Goal: Task Accomplishment & Management: Use online tool/utility

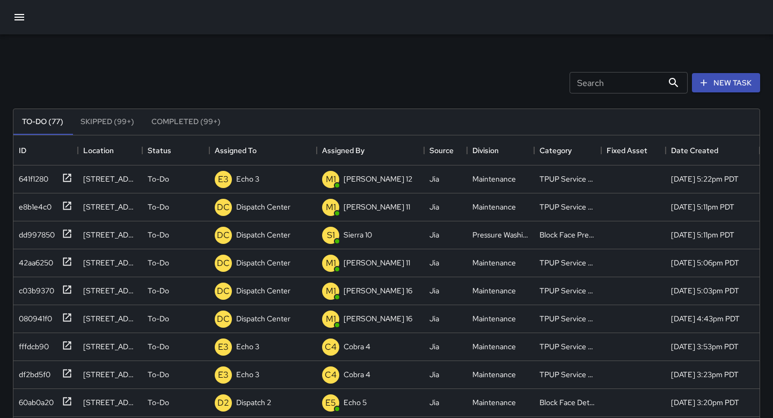
scroll to position [455, 746]
click at [202, 318] on icon at bounding box center [197, 318] width 13 height 13
click at [242, 312] on div at bounding box center [386, 209] width 773 height 418
click at [242, 312] on div "Dispatch Center" at bounding box center [263, 318] width 59 height 15
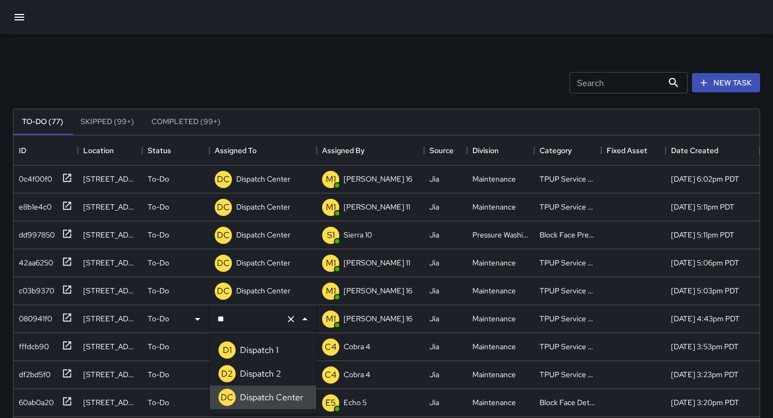
type input "*"
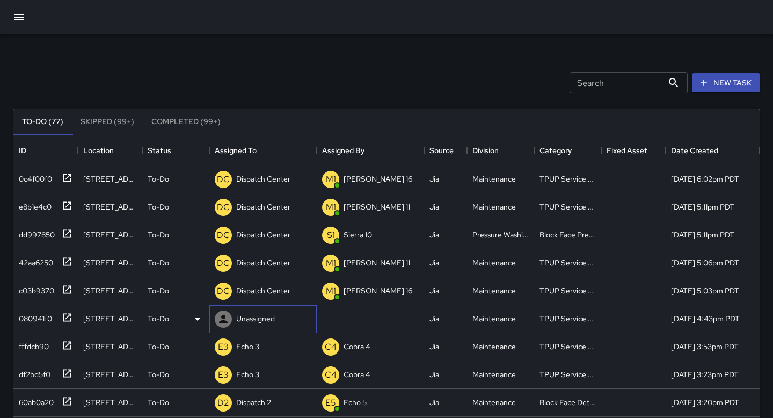
click at [281, 313] on div "Unassigned" at bounding box center [262, 319] width 107 height 28
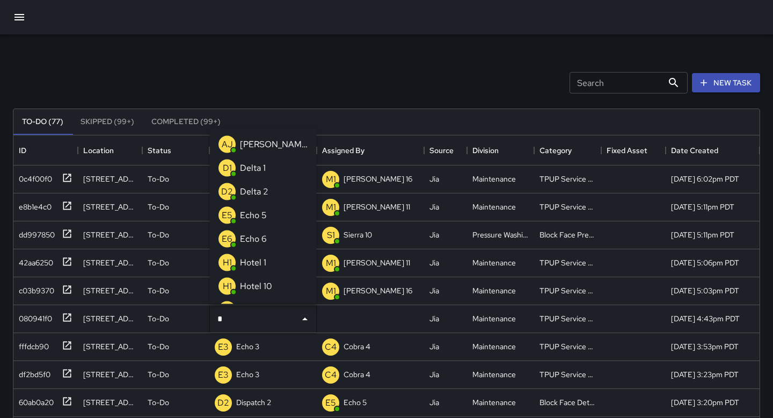
type input "**"
click at [263, 234] on p "Echo 3" at bounding box center [253, 238] width 27 height 13
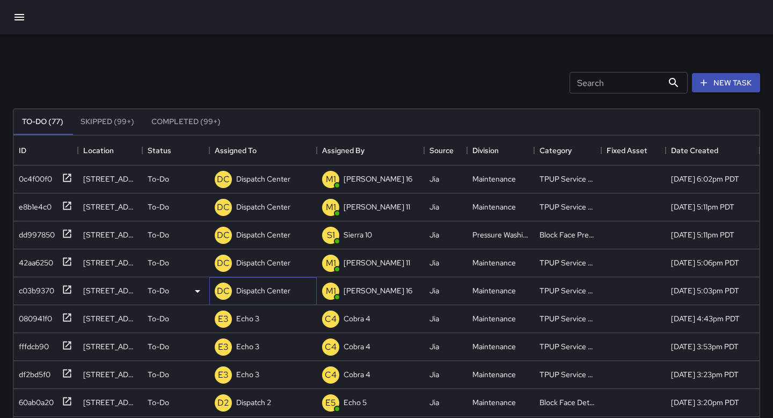
click at [276, 284] on div "Dispatch Center" at bounding box center [263, 290] width 59 height 15
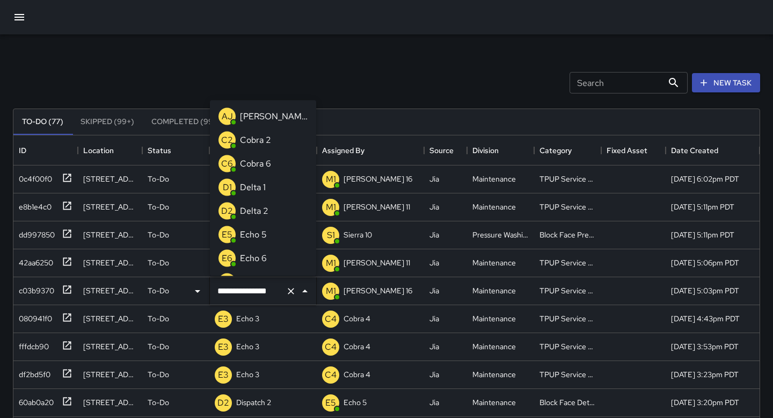
scroll to position [679, 0]
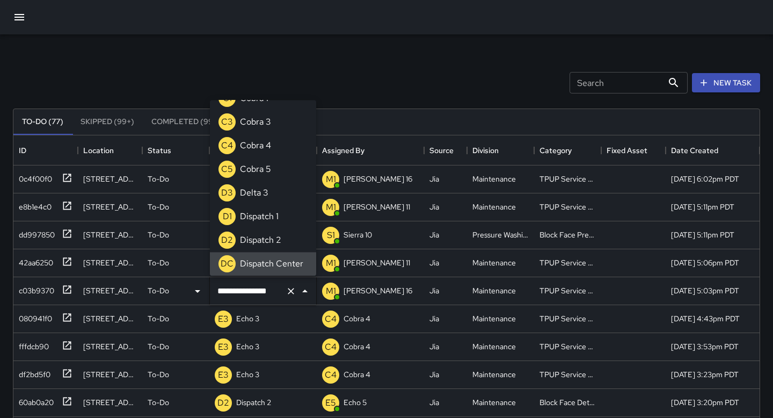
click at [287, 284] on button "Clear" at bounding box center [290, 290] width 15 height 15
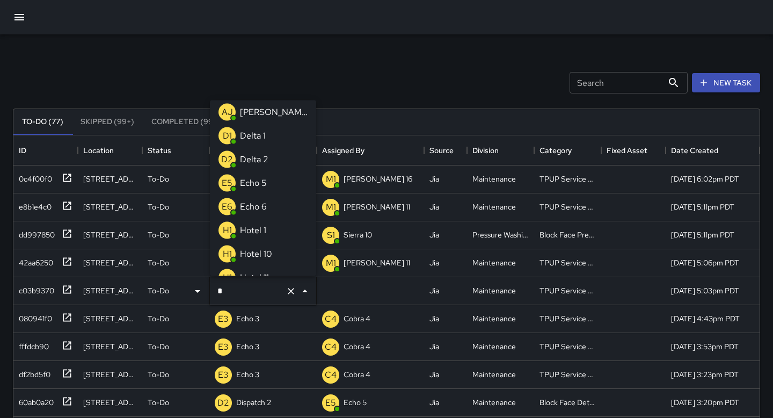
type input "**"
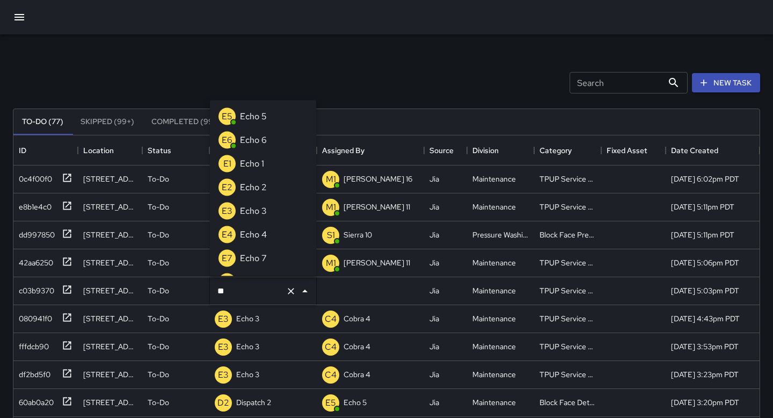
click at [282, 203] on li "E3 Echo 3" at bounding box center [263, 211] width 106 height 24
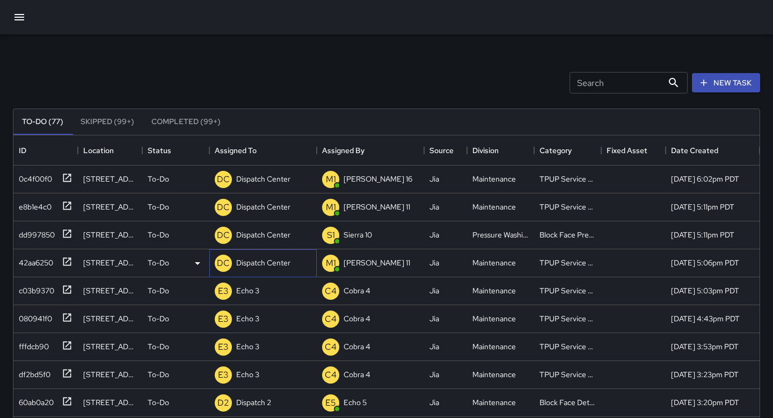
click at [279, 262] on p "Dispatch Center" at bounding box center [263, 262] width 54 height 11
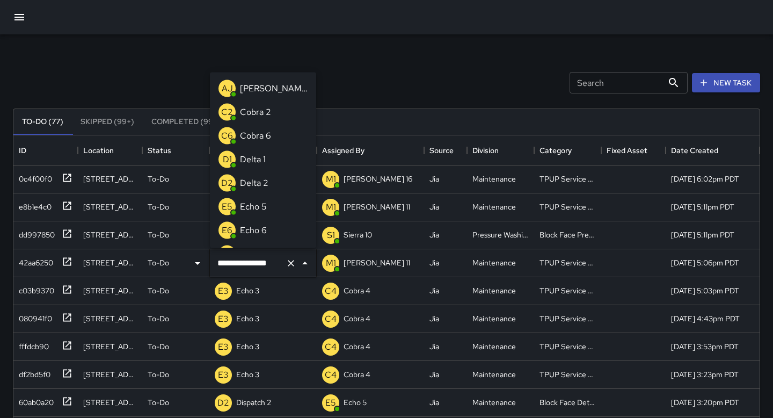
scroll to position [679, 0]
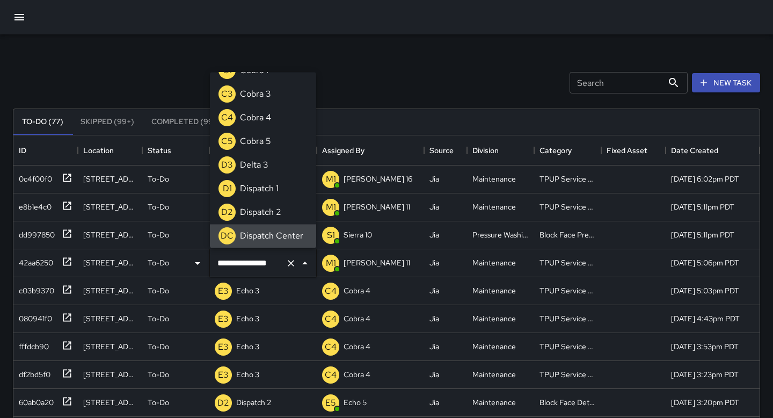
click at [293, 262] on icon "Clear" at bounding box center [291, 263] width 11 height 11
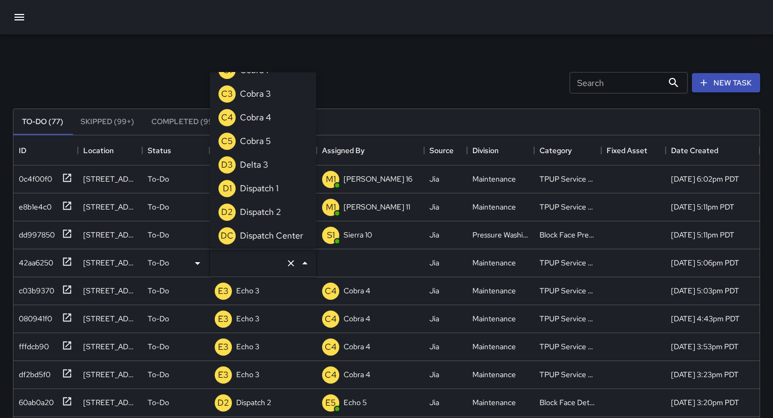
scroll to position [4, 0]
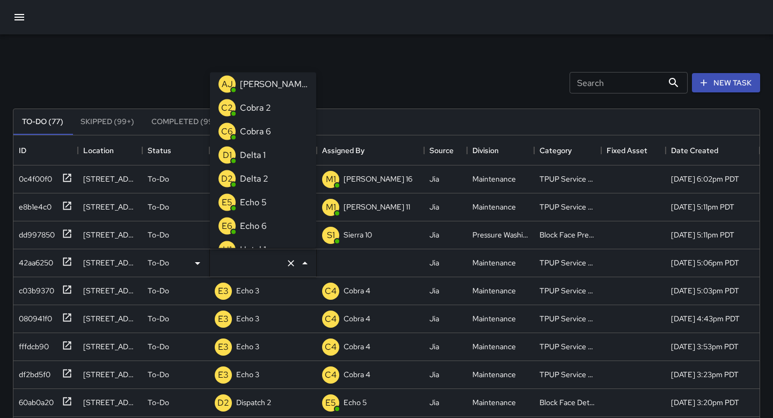
type input "*"
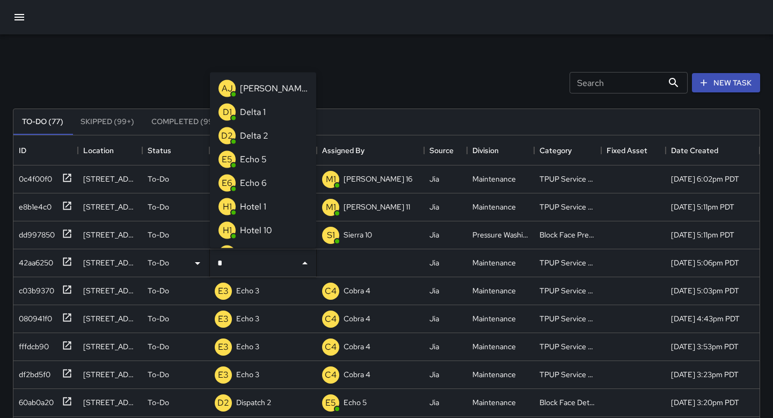
type input "**"
click at [268, 184] on div "Echo 3" at bounding box center [253, 182] width 31 height 17
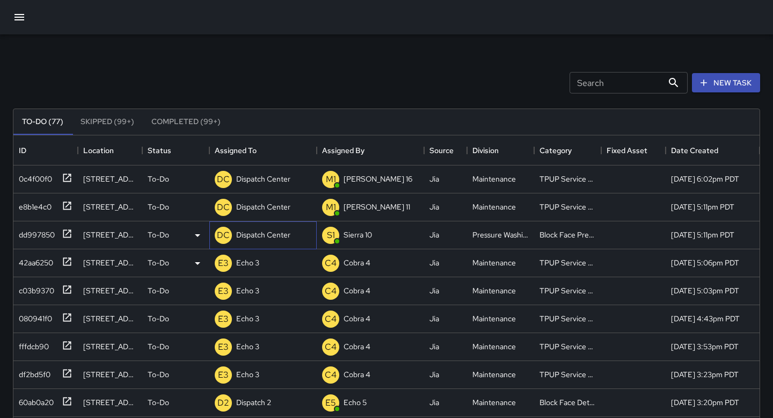
click at [265, 234] on p "Dispatch Center" at bounding box center [263, 234] width 54 height 11
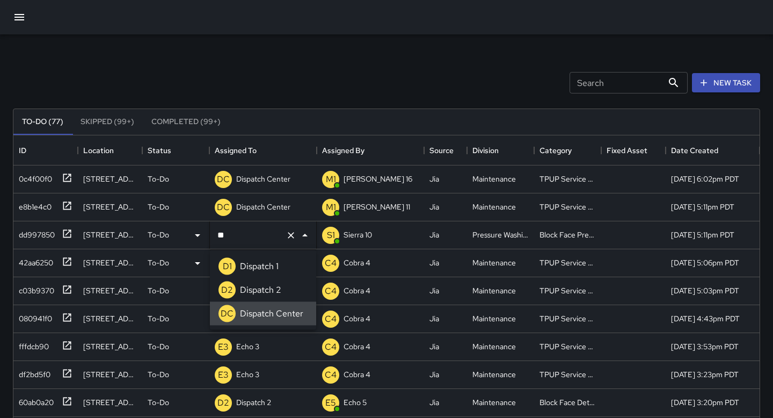
type input "*"
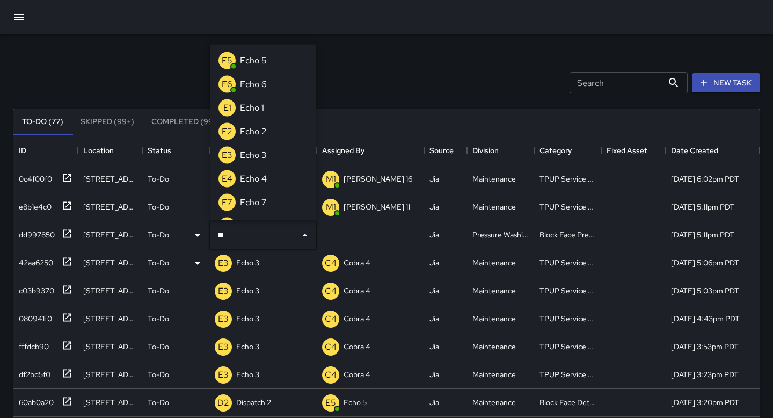
type input "***"
click at [234, 81] on div "E6" at bounding box center [226, 83] width 17 height 17
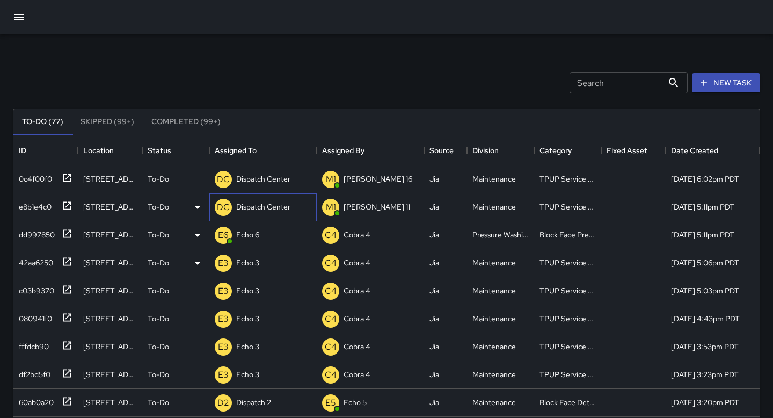
click at [266, 204] on p "Dispatch Center" at bounding box center [263, 206] width 54 height 11
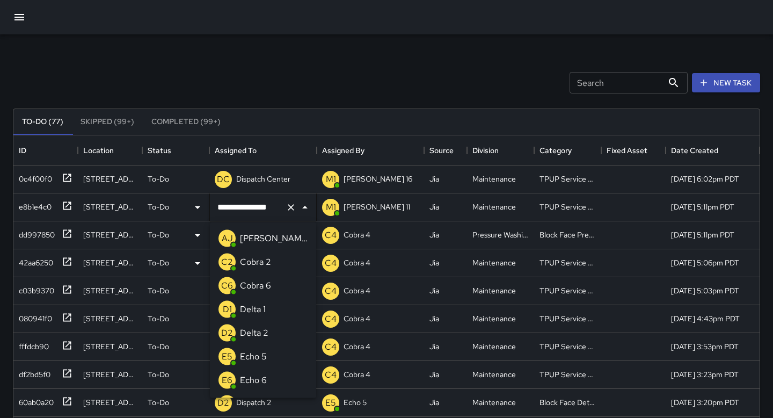
scroll to position [679, 0]
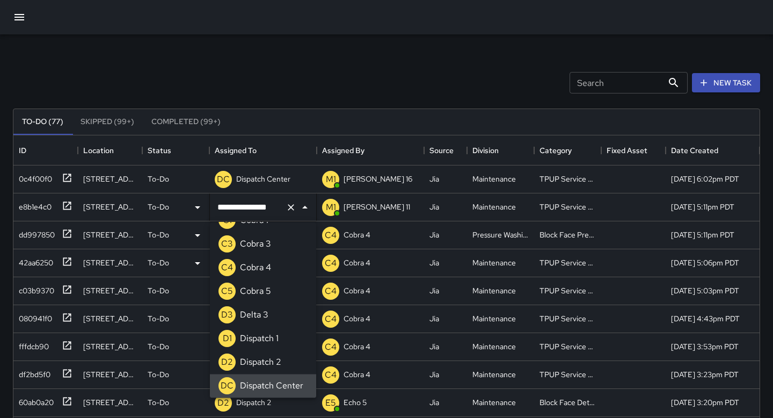
click at [293, 209] on icon "Clear" at bounding box center [291, 207] width 6 height 6
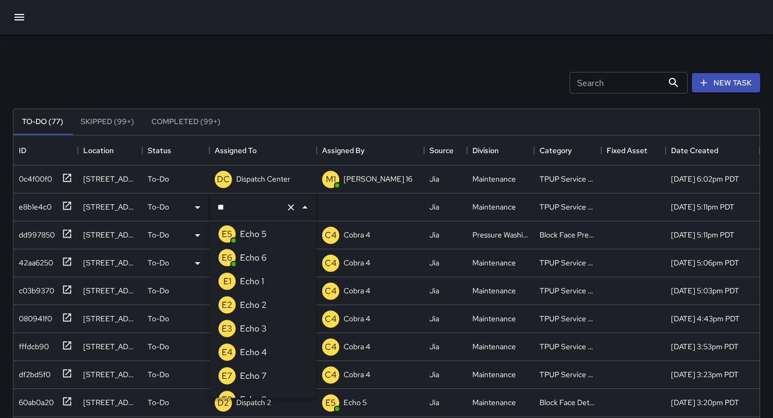
scroll to position [0, 0]
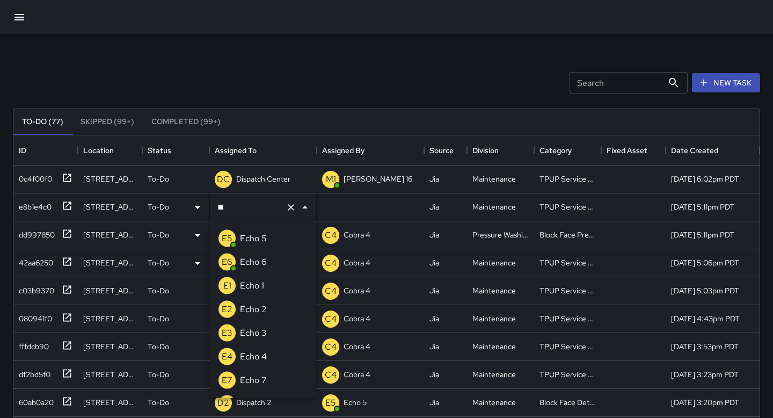
type input "***"
click at [281, 326] on li "E3 Echo 3" at bounding box center [263, 333] width 106 height 24
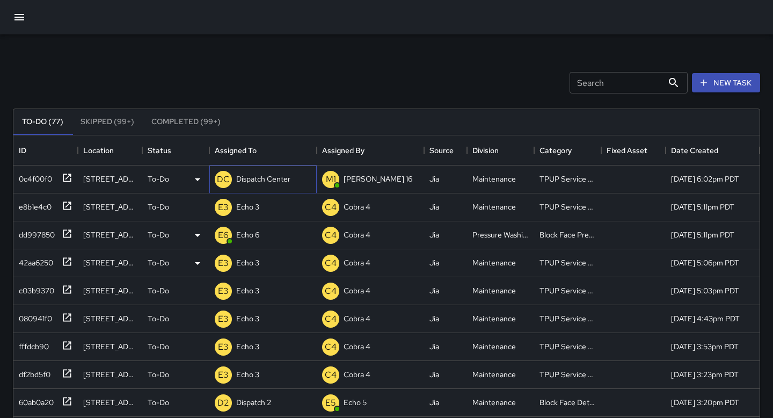
click at [269, 186] on div "Dispatch Center" at bounding box center [263, 178] width 59 height 15
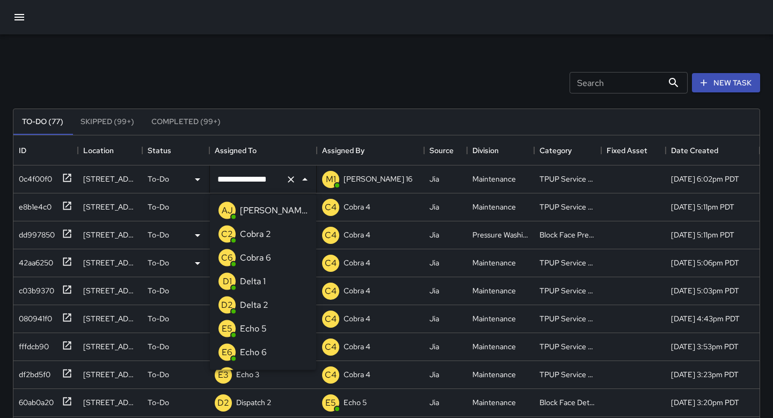
scroll to position [679, 0]
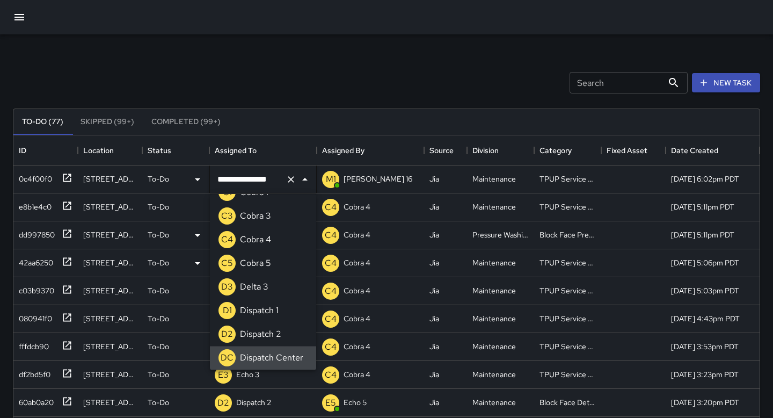
click at [294, 180] on icon "Clear" at bounding box center [291, 179] width 11 height 11
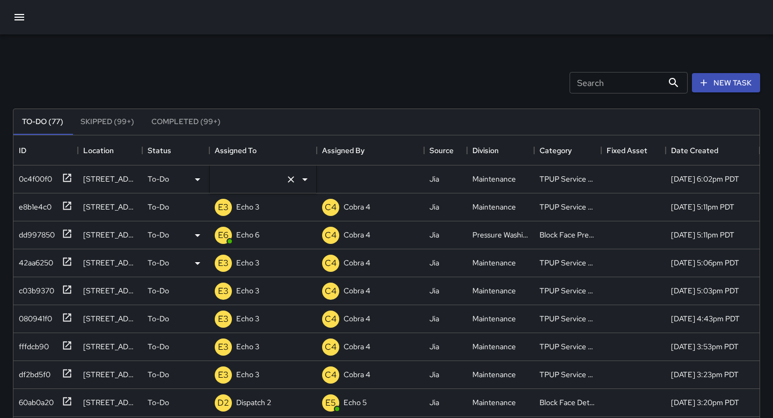
click at [279, 181] on input "text" at bounding box center [248, 179] width 67 height 20
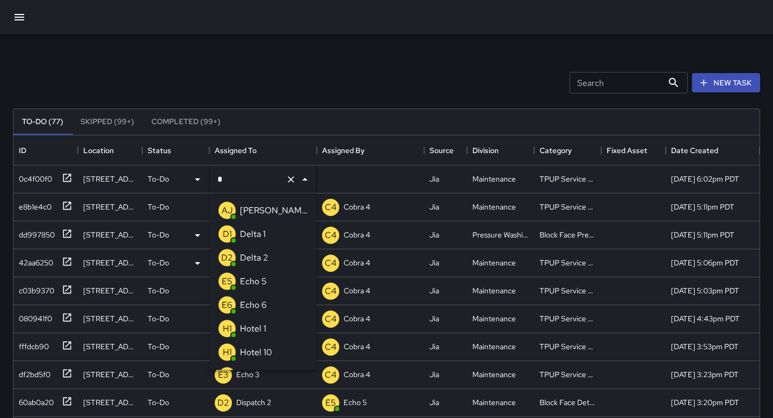
type input "**"
click at [269, 308] on li "E3 Echo 3" at bounding box center [263, 305] width 106 height 24
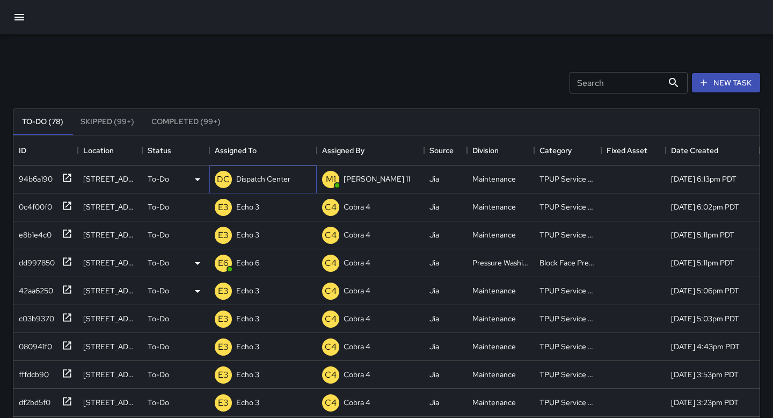
click at [269, 183] on p "Dispatch Center" at bounding box center [263, 178] width 54 height 11
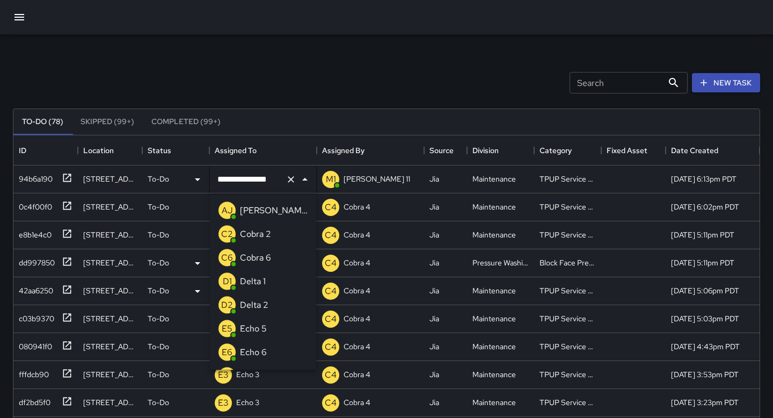
scroll to position [679, 0]
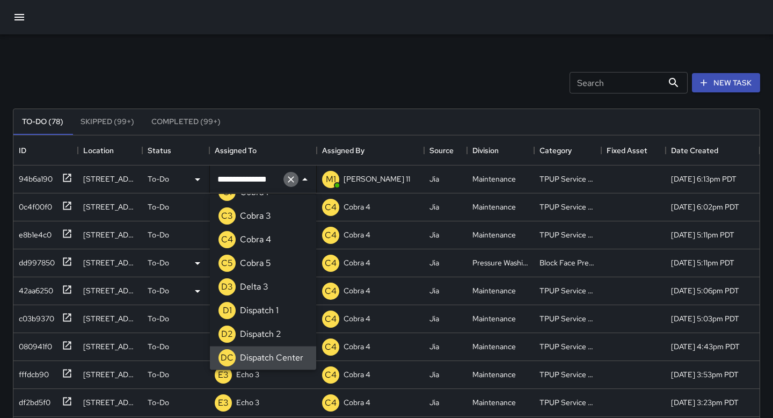
click at [291, 179] on icon "Clear" at bounding box center [291, 179] width 6 height 6
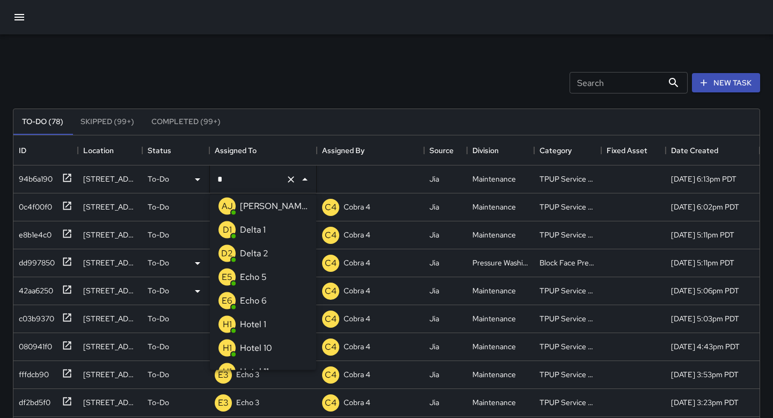
type input "**"
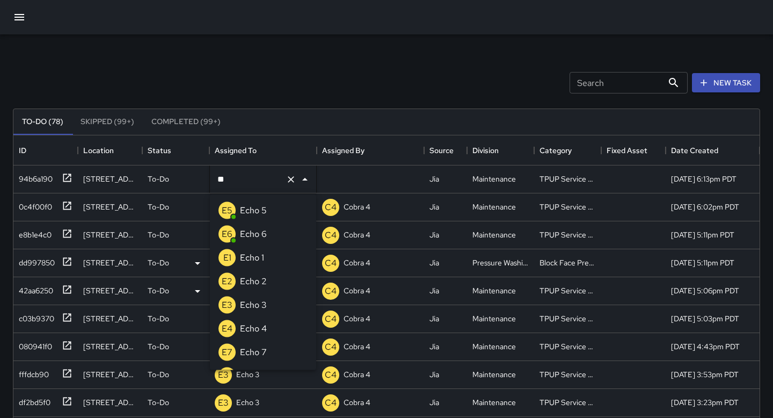
click at [275, 301] on li "E3 Echo 3" at bounding box center [263, 305] width 106 height 24
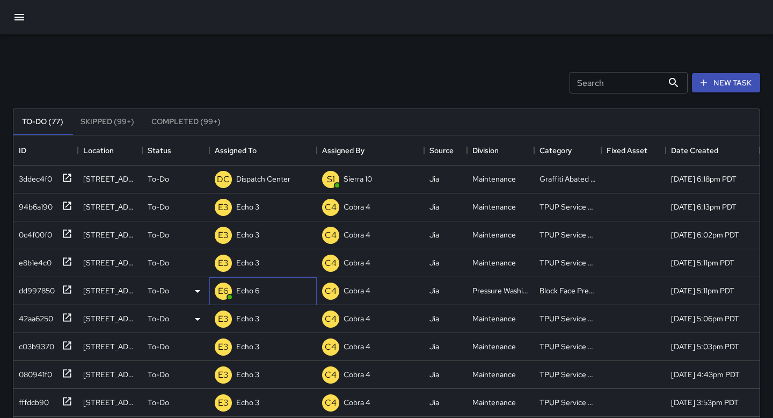
click at [254, 294] on p "Echo 6" at bounding box center [247, 290] width 23 height 11
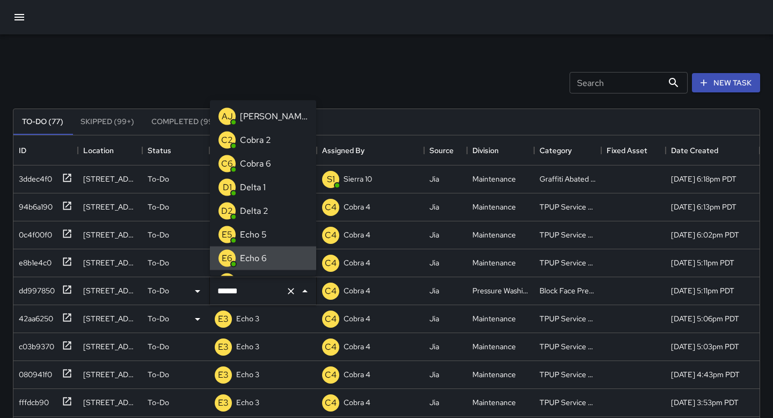
type input "****"
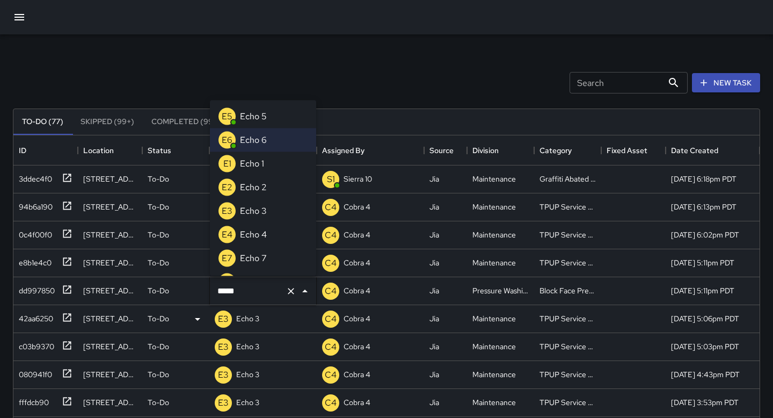
click at [230, 113] on p "E5" at bounding box center [227, 115] width 11 height 13
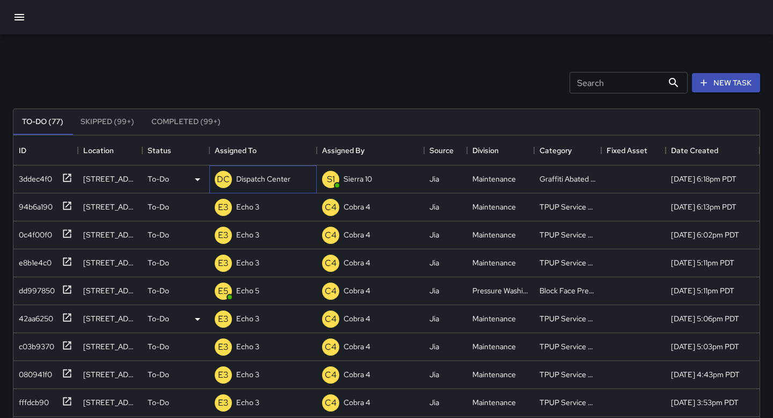
click at [247, 188] on div "DC Dispatch Center" at bounding box center [253, 179] width 80 height 21
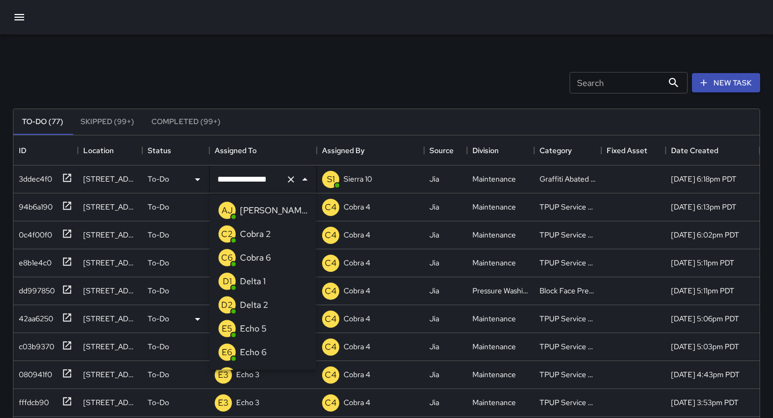
scroll to position [679, 0]
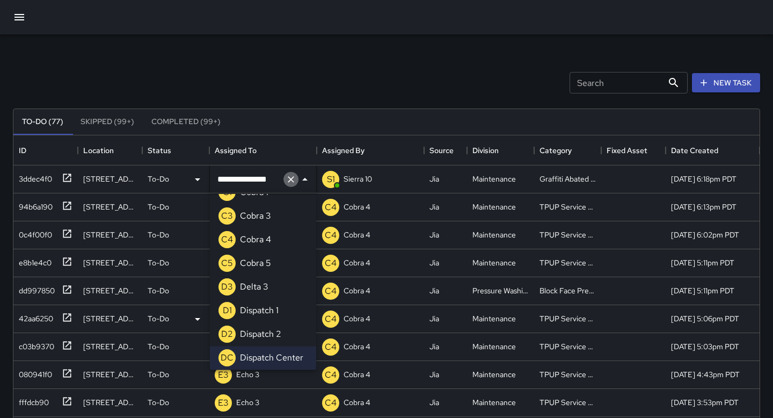
click at [291, 179] on icon "Clear" at bounding box center [291, 179] width 11 height 11
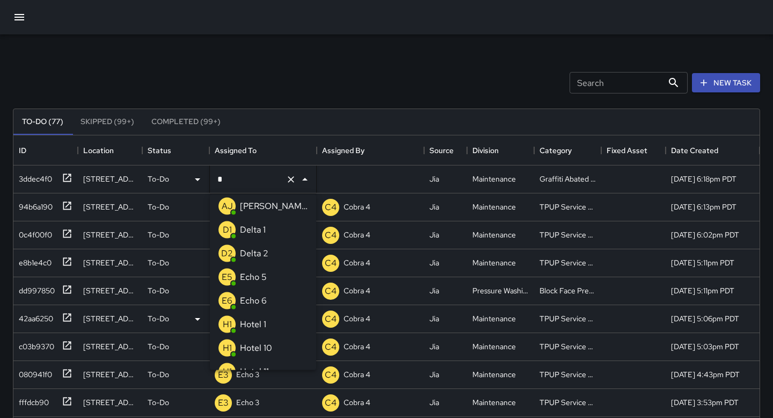
type input "**"
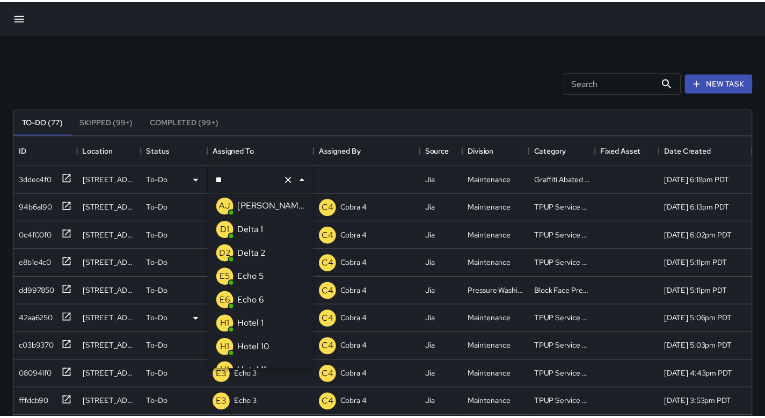
scroll to position [0, 0]
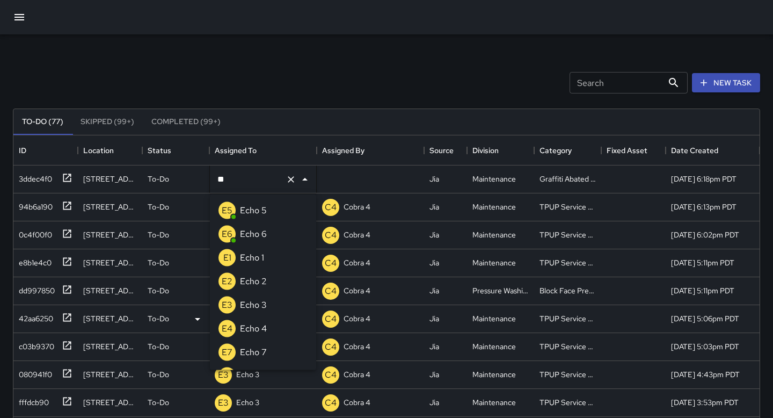
click at [299, 229] on li "E6 Echo 6" at bounding box center [263, 234] width 106 height 24
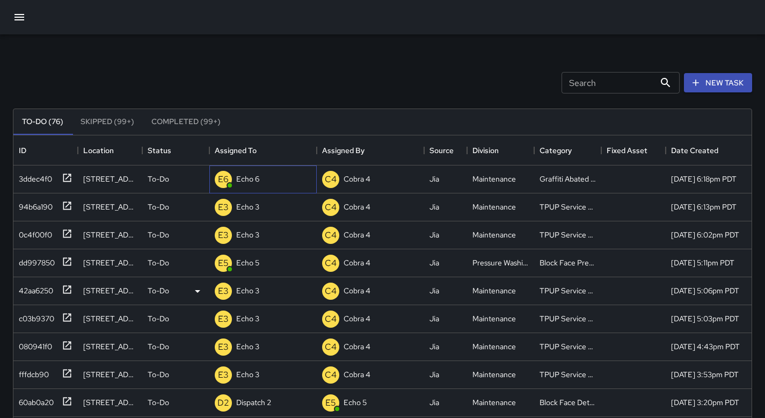
scroll to position [9, 9]
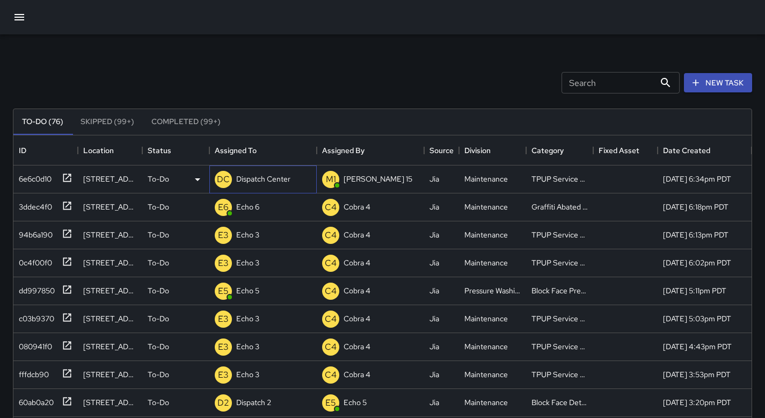
click at [264, 179] on p "Dispatch Center" at bounding box center [263, 178] width 54 height 11
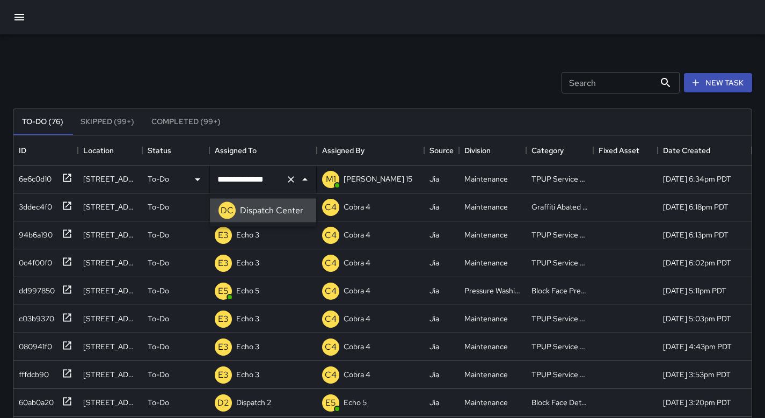
scroll to position [0, 0]
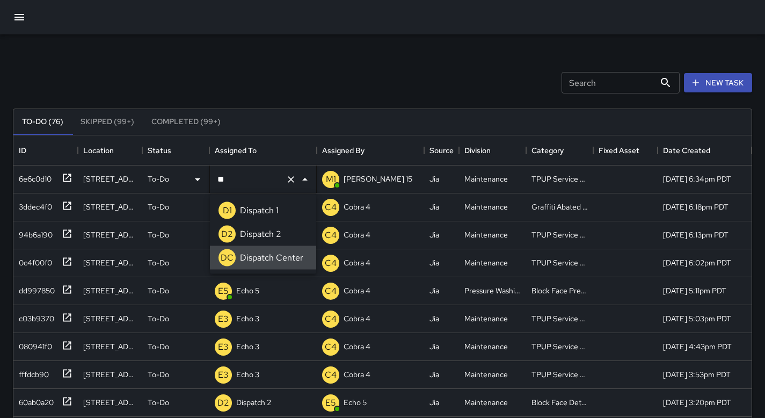
type input "*"
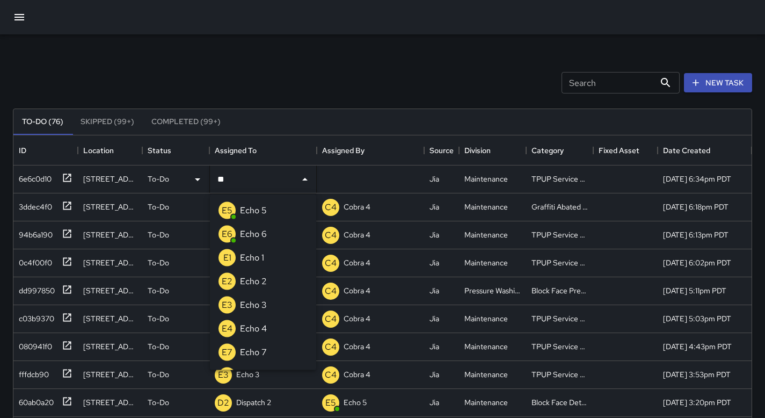
type input "***"
click at [270, 306] on li "E3 Echo 3" at bounding box center [263, 305] width 106 height 24
